Goal: Task Accomplishment & Management: Use online tool/utility

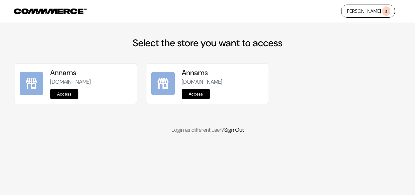
click at [77, 93] on link "Access" at bounding box center [64, 94] width 28 height 10
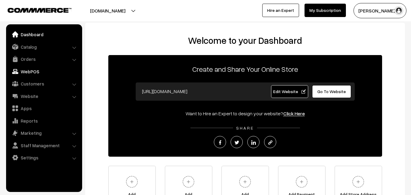
click at [38, 74] on link "WebPOS" at bounding box center [44, 71] width 72 height 11
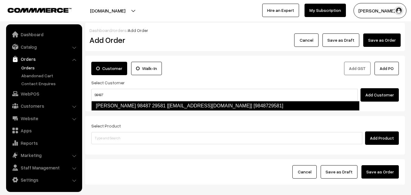
click at [114, 102] on link "vijayasarathy 98487 29581 [Annam25@gmail.com] [9848729581]" at bounding box center [225, 106] width 268 height 10
type input "98487"
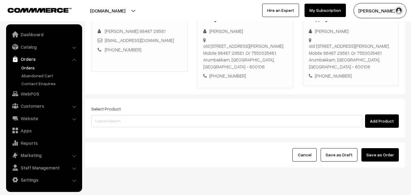
scroll to position [95, 0]
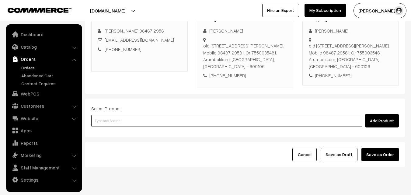
click at [127, 120] on input at bounding box center [226, 121] width 271 height 12
type input "tirupathi"
click at [114, 132] on link "Tirupathi Laddu" at bounding box center [226, 131] width 271 height 9
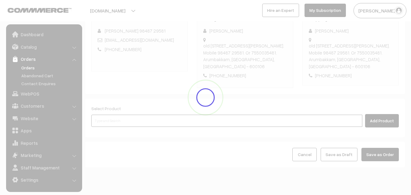
click at [118, 120] on input at bounding box center [226, 121] width 271 height 12
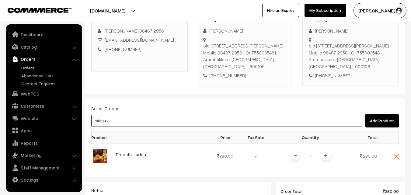
type input "milagu va"
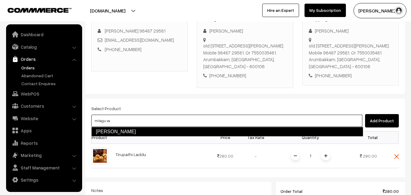
click at [116, 134] on link "Milagu Vadai" at bounding box center [227, 132] width 272 height 10
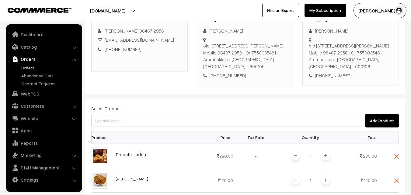
scroll to position [216, 0]
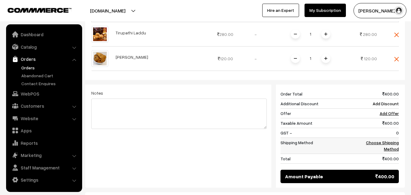
click at [386, 143] on link "Choose Shipping Method" at bounding box center [382, 146] width 33 height 12
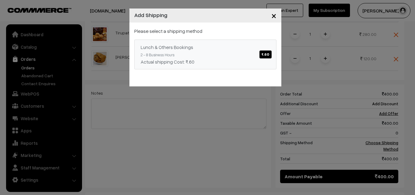
click at [262, 55] on span "₹.60" at bounding box center [266, 54] width 12 height 8
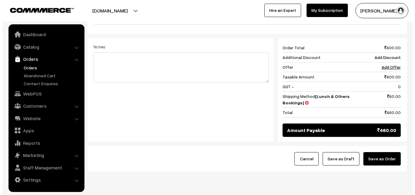
scroll to position [277, 0]
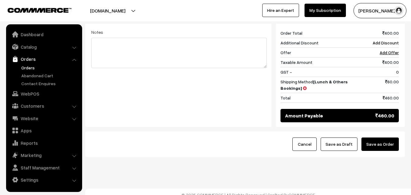
click at [384, 149] on button "Save as Order" at bounding box center [379, 143] width 37 height 13
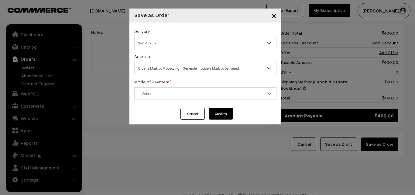
click at [158, 42] on span "Self Pickup" at bounding box center [206, 43] width 142 height 11
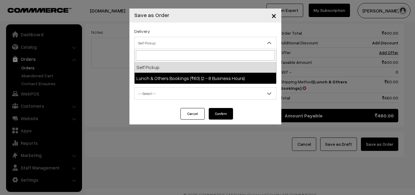
select select "LOB3"
select select "3"
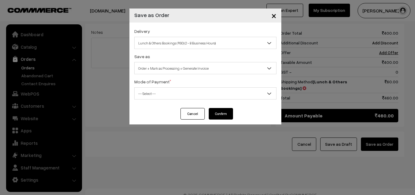
click at [173, 68] on span "Order + Mark as Processing + Generate Invoice" at bounding box center [206, 68] width 142 height 11
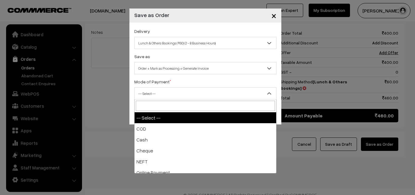
click at [170, 92] on span "-- Select --" at bounding box center [206, 93] width 142 height 11
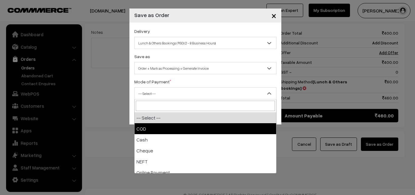
drag, startPoint x: 160, startPoint y: 129, endPoint x: 166, endPoint y: 126, distance: 6.7
select select "1"
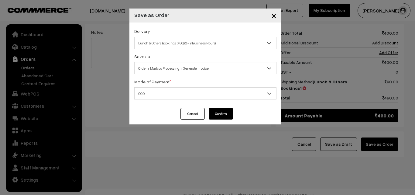
click at [217, 115] on button "Confirm" at bounding box center [221, 114] width 24 height 12
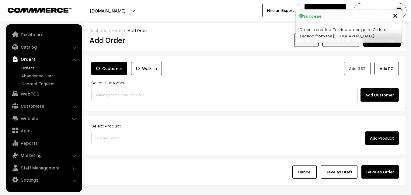
click at [28, 66] on link "Orders" at bounding box center [50, 67] width 60 height 6
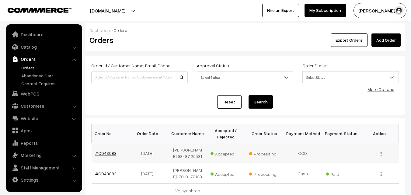
click at [103, 154] on link "#OD43083" at bounding box center [105, 152] width 21 height 5
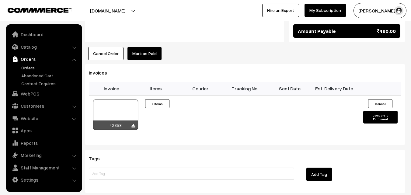
scroll to position [395, 0]
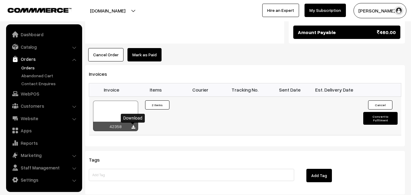
click at [133, 127] on icon at bounding box center [133, 127] width 4 height 4
click at [154, 185] on div "Tags Add Tag" at bounding box center [244, 172] width 319 height 43
click at [127, 116] on div at bounding box center [115, 116] width 45 height 30
